Goal: Task Accomplishment & Management: Manage account settings

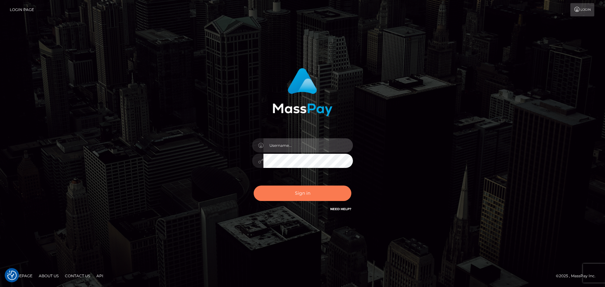
type input "Bedis"
click at [317, 186] on button "Sign in" at bounding box center [303, 193] width 98 height 15
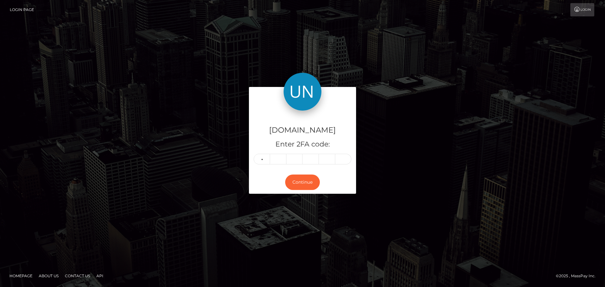
type input "1"
type input "9"
type input "5"
type input "4"
type input "6"
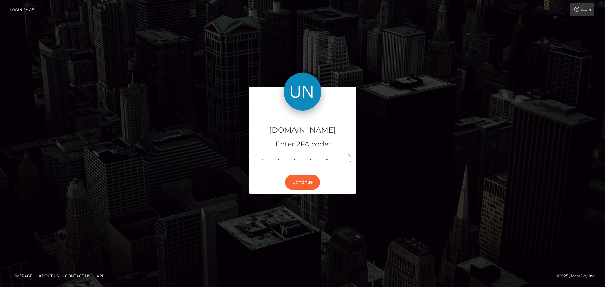
type input "7"
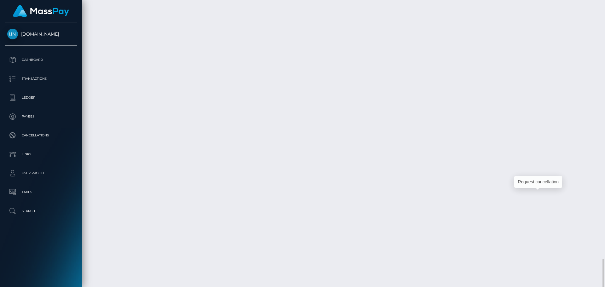
scroll to position [76, 162]
